Goal: Task Accomplishment & Management: Use online tool/utility

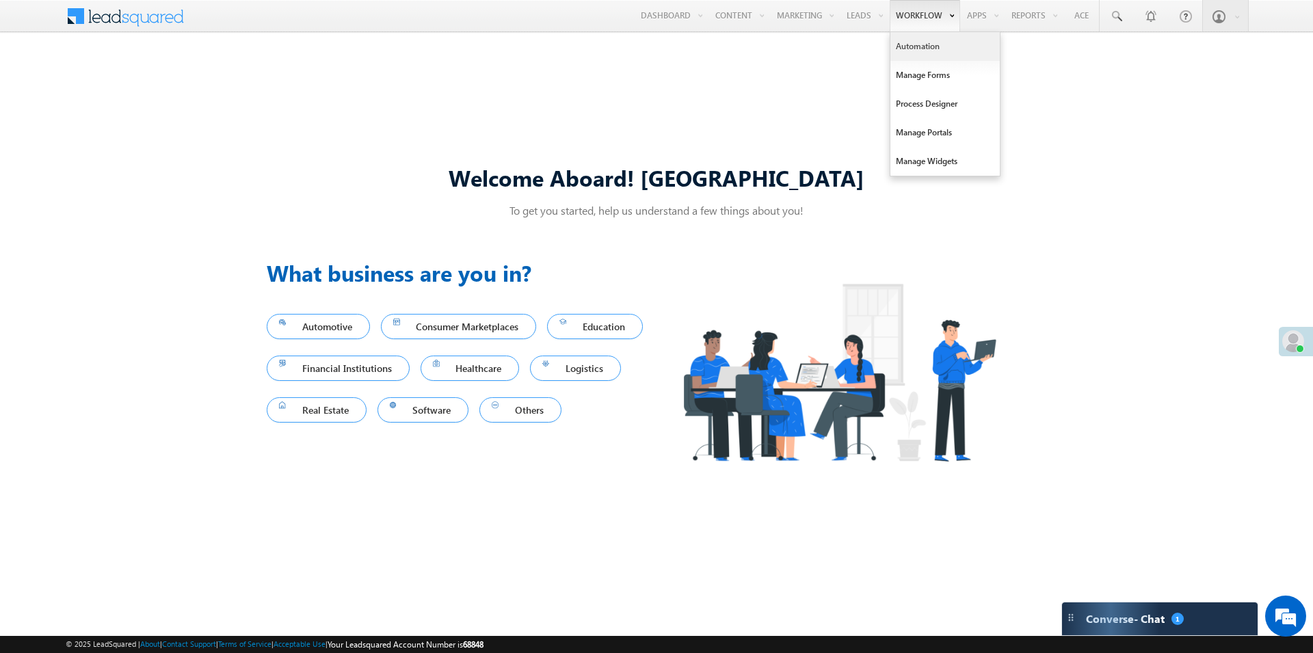
click at [900, 50] on link "Automation" at bounding box center [945, 46] width 109 height 29
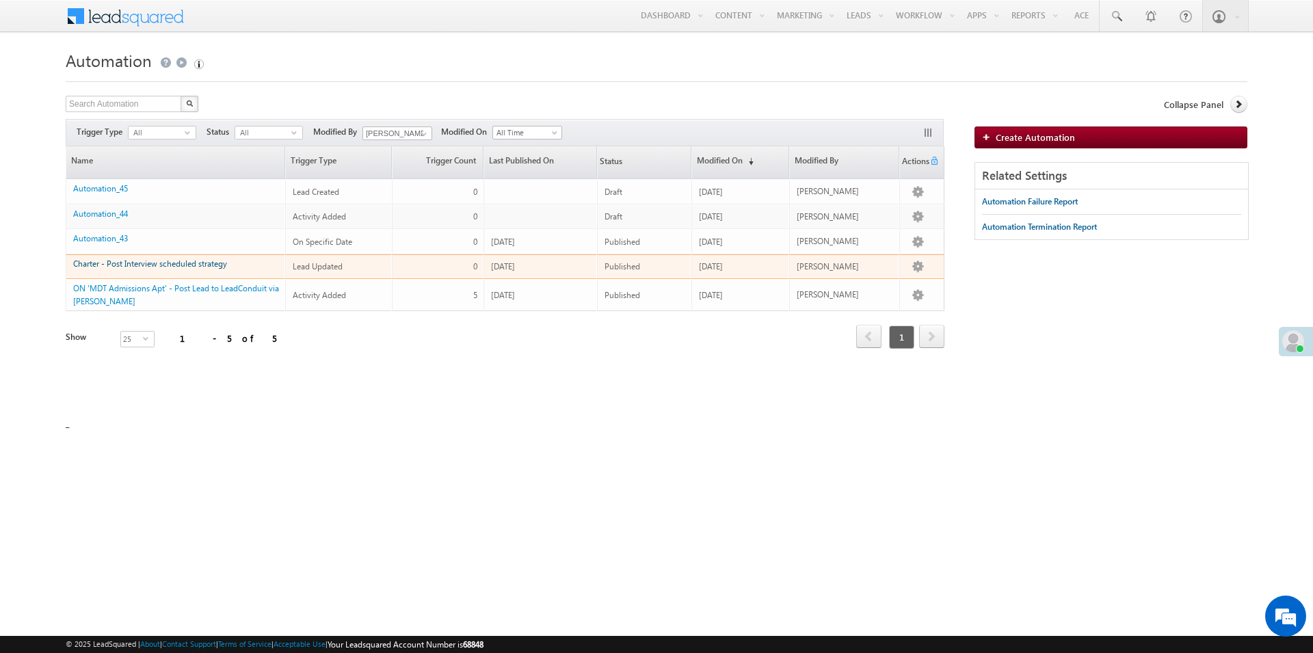
click at [171, 261] on link "Charter - Post Interview scheduled strategy" at bounding box center [150, 264] width 154 height 10
